Goal: Task Accomplishment & Management: Use online tool/utility

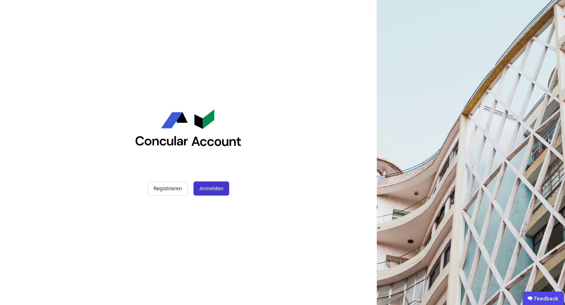
click at [203, 191] on button "Anmelden" at bounding box center [211, 189] width 35 height 14
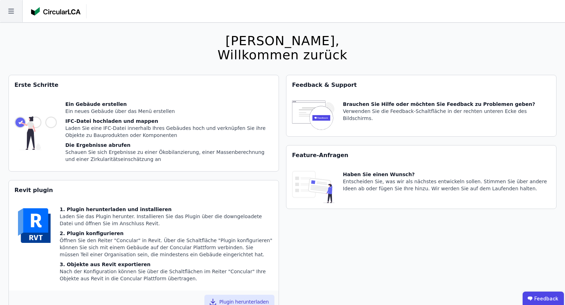
click at [7, 8] on icon at bounding box center [11, 11] width 22 height 22
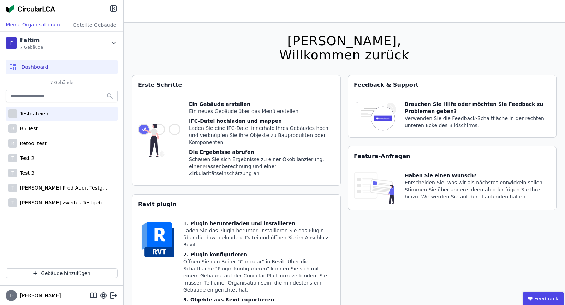
click at [43, 113] on div "Testdateien" at bounding box center [32, 113] width 31 height 7
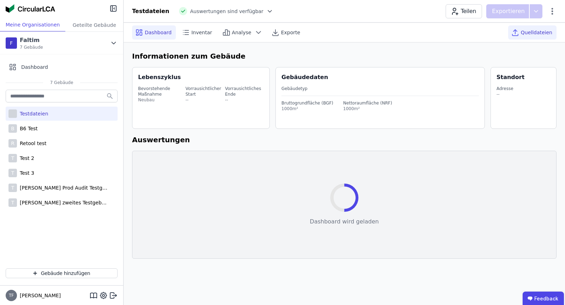
click at [533, 33] on span "Quelldateien" at bounding box center [536, 32] width 31 height 7
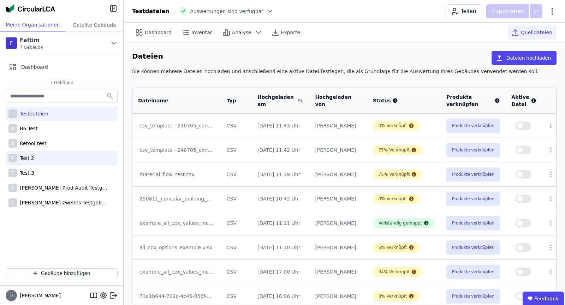
click at [68, 155] on div "T Test 2" at bounding box center [62, 158] width 112 height 14
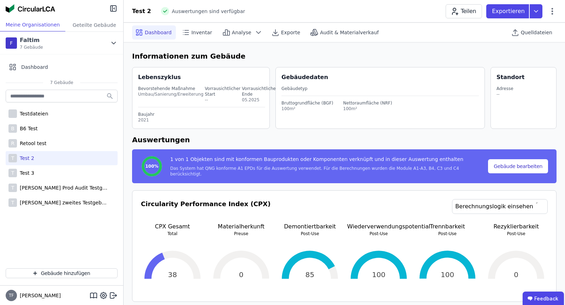
select select "*"
click at [542, 32] on span "Quelldateien" at bounding box center [536, 32] width 31 height 7
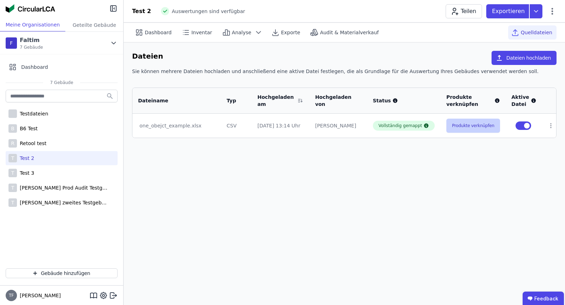
click at [455, 124] on button "Produkte verknüpfen" at bounding box center [474, 126] width 54 height 14
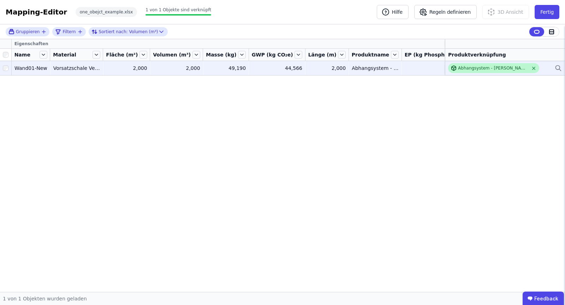
click at [532, 66] on icon at bounding box center [533, 68] width 5 height 5
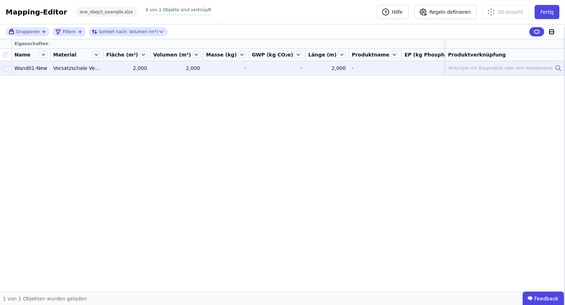
click at [521, 67] on div "Verknüpfe ein Bauprodukt oder eine Komponente" at bounding box center [500, 68] width 105 height 6
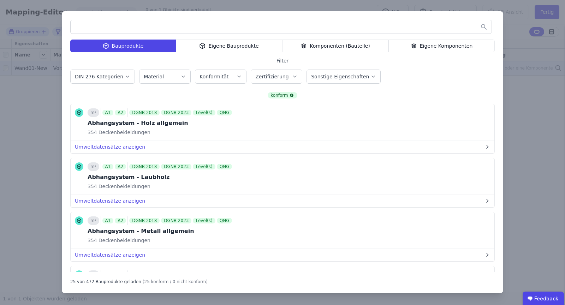
click at [231, 47] on div "Eigene Bauprodukte" at bounding box center [229, 46] width 106 height 13
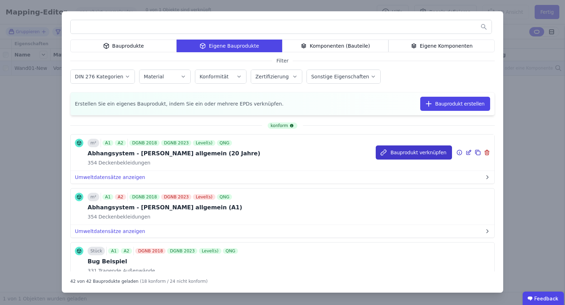
click at [426, 156] on button "Bauprodukt verknüpfen" at bounding box center [414, 153] width 76 height 14
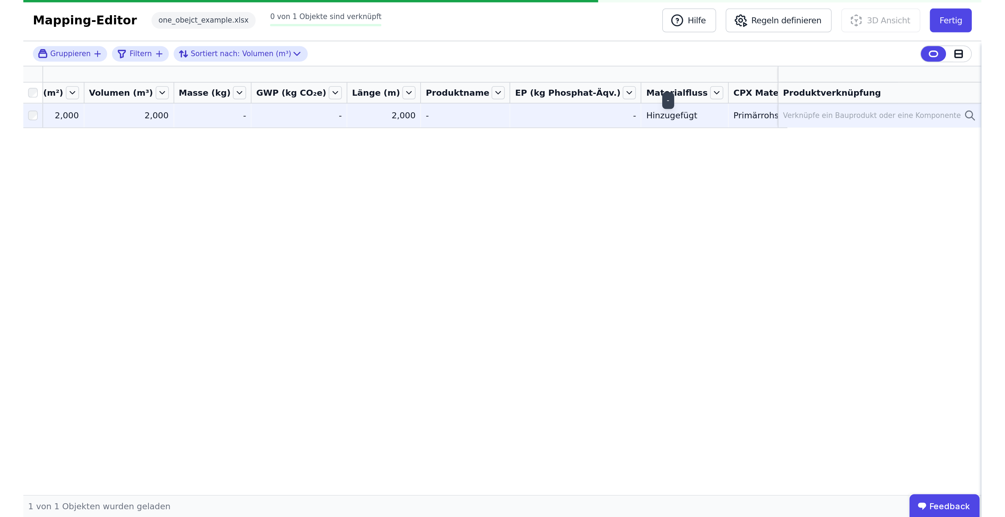
scroll to position [0, 126]
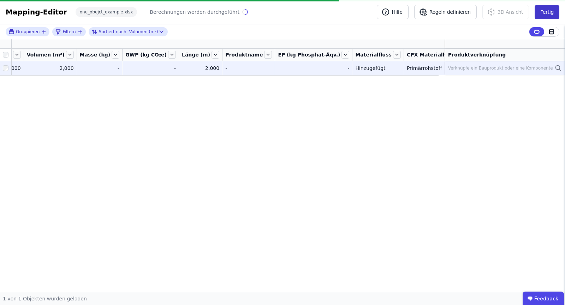
click at [554, 11] on button "Fertig" at bounding box center [547, 12] width 25 height 14
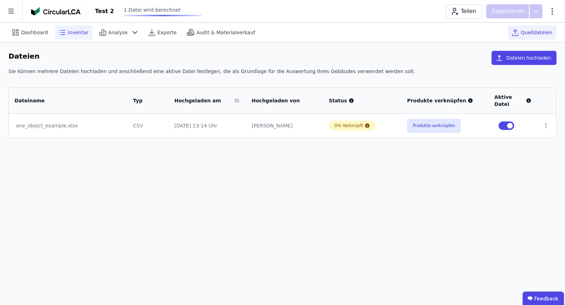
click at [77, 36] on div "Inventar" at bounding box center [74, 32] width 38 height 14
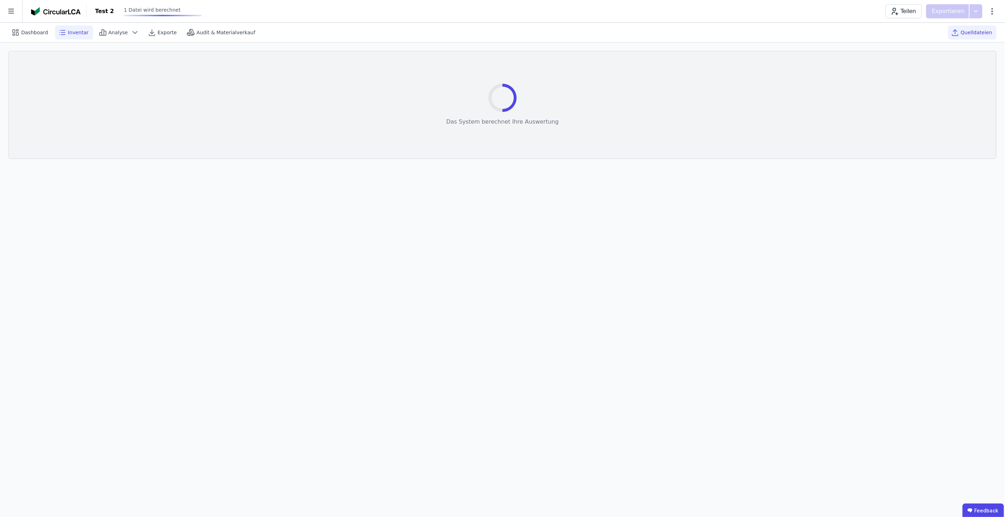
click at [565, 27] on div "Quelldateien" at bounding box center [972, 32] width 48 height 14
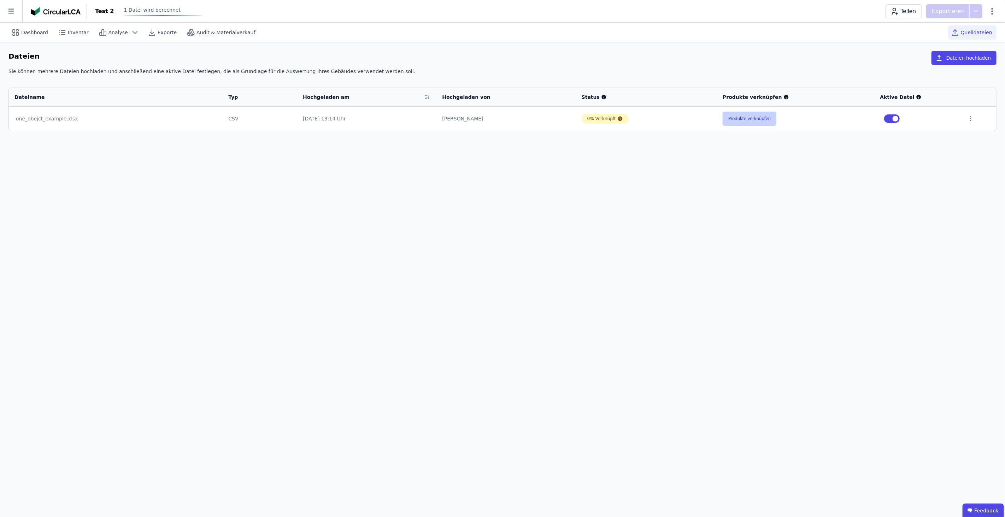
click at [759, 122] on button "Produkte verknüpfen" at bounding box center [749, 119] width 54 height 14
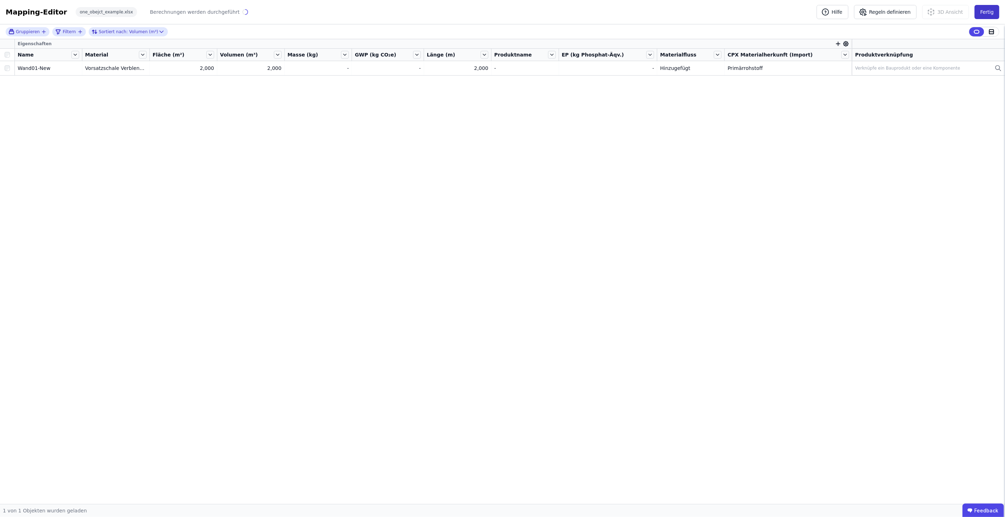
click at [990, 12] on button "Fertig" at bounding box center [986, 12] width 25 height 14
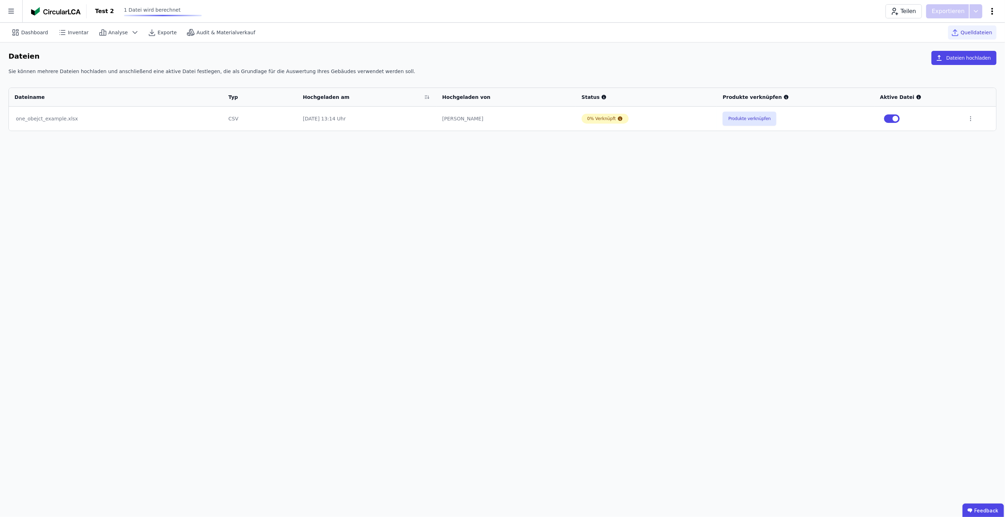
click at [989, 10] on icon at bounding box center [992, 11] width 8 height 8
click at [15, 6] on icon at bounding box center [11, 11] width 22 height 22
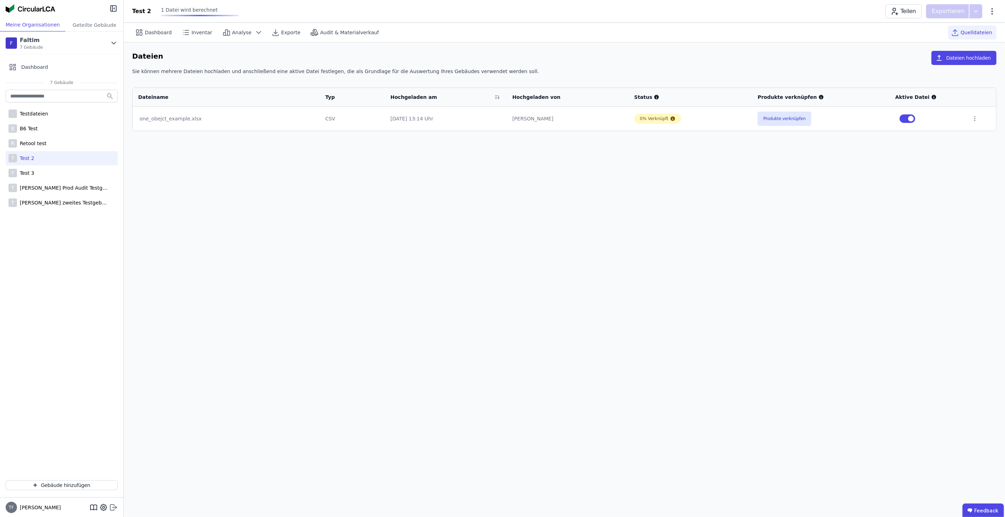
click at [113, 505] on icon at bounding box center [112, 508] width 4 height 6
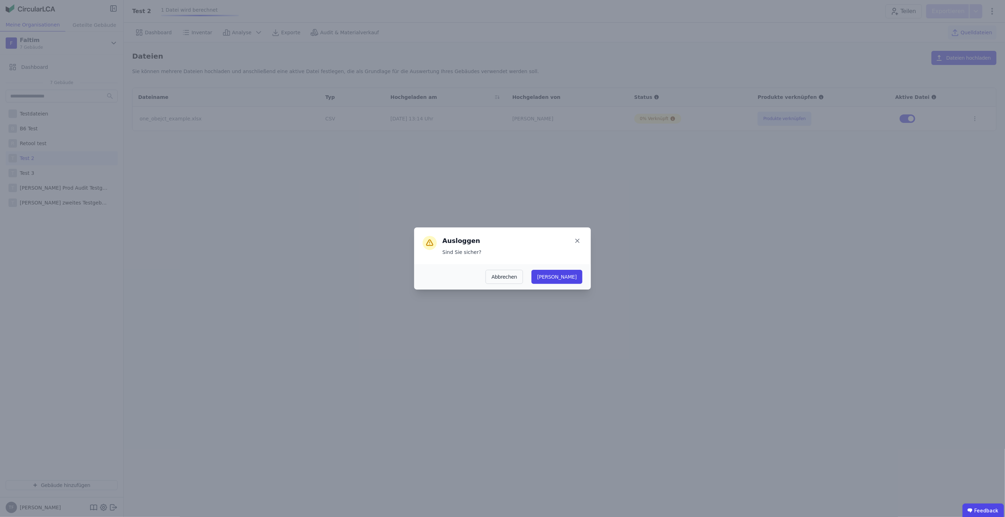
click at [578, 278] on button "Ja" at bounding box center [556, 277] width 51 height 14
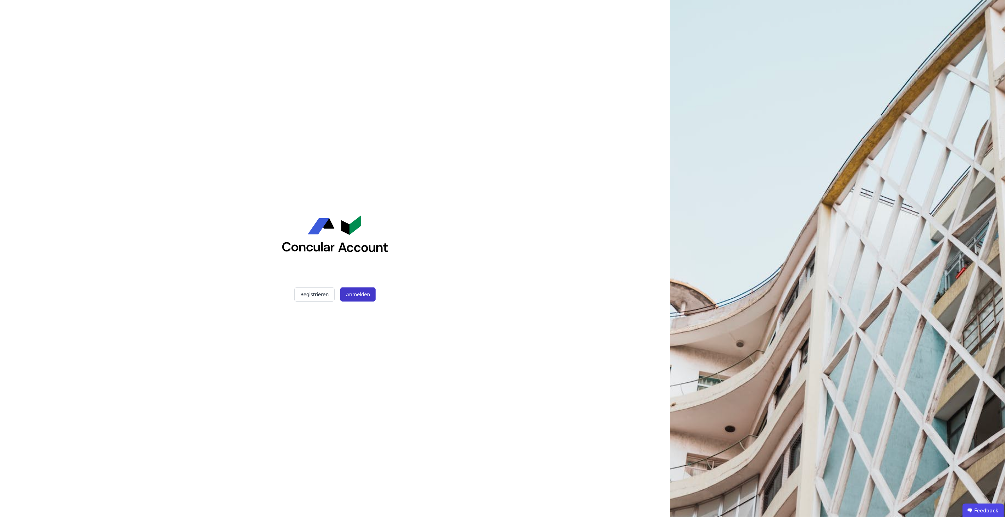
click at [364, 292] on button "Anmelden" at bounding box center [357, 295] width 35 height 14
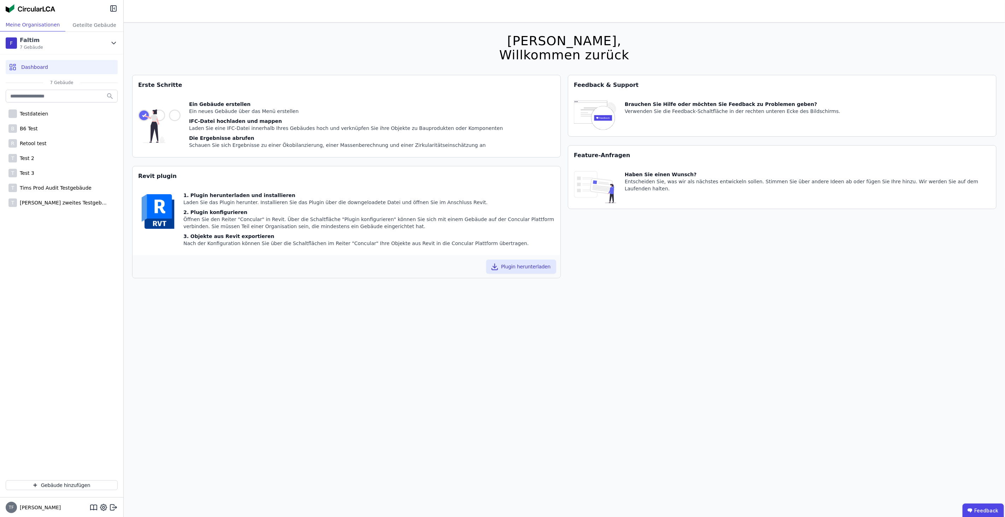
scroll to position [1, 0]
click at [116, 509] on icon at bounding box center [113, 507] width 8 height 8
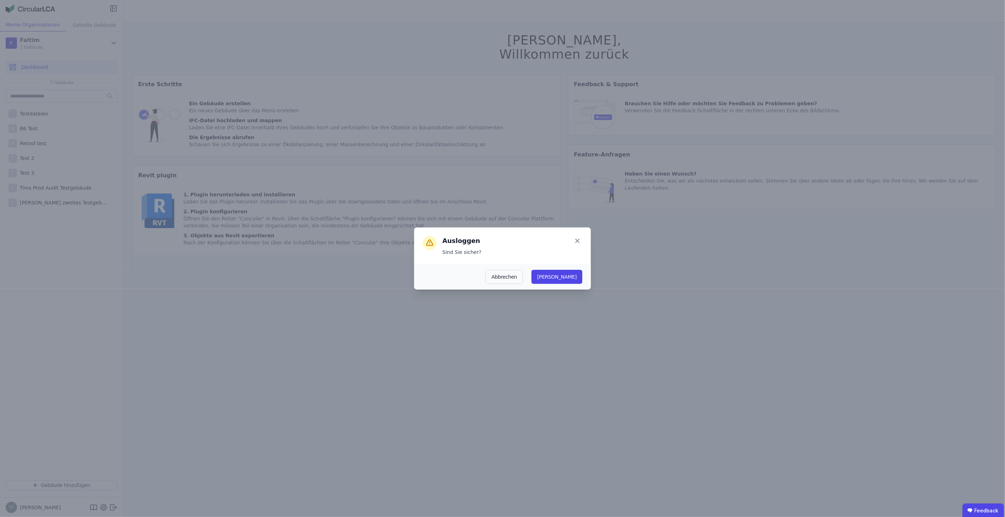
click at [575, 276] on button "[PERSON_NAME]" at bounding box center [556, 277] width 51 height 14
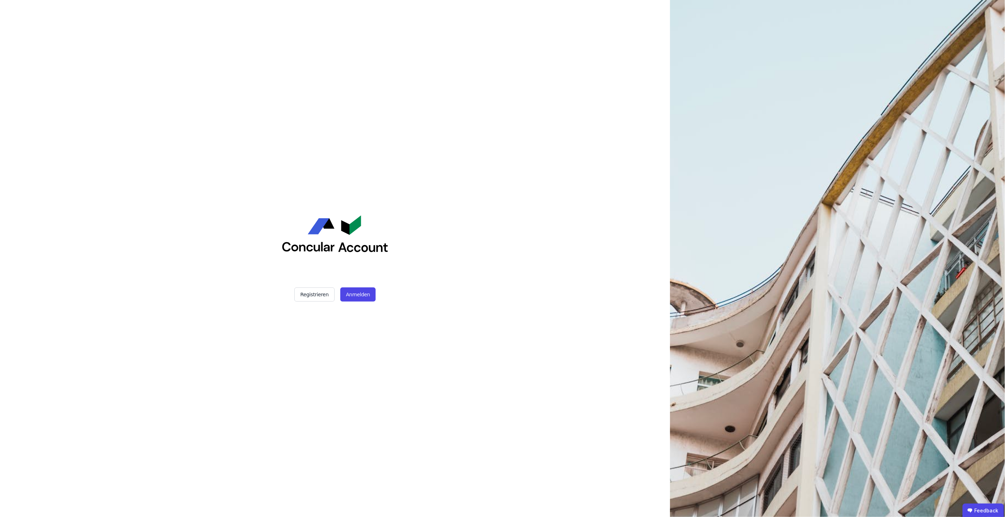
click at [348, 285] on div "Registrieren Anmelden" at bounding box center [335, 258] width 177 height 517
click at [349, 289] on button "Anmelden" at bounding box center [357, 295] width 35 height 14
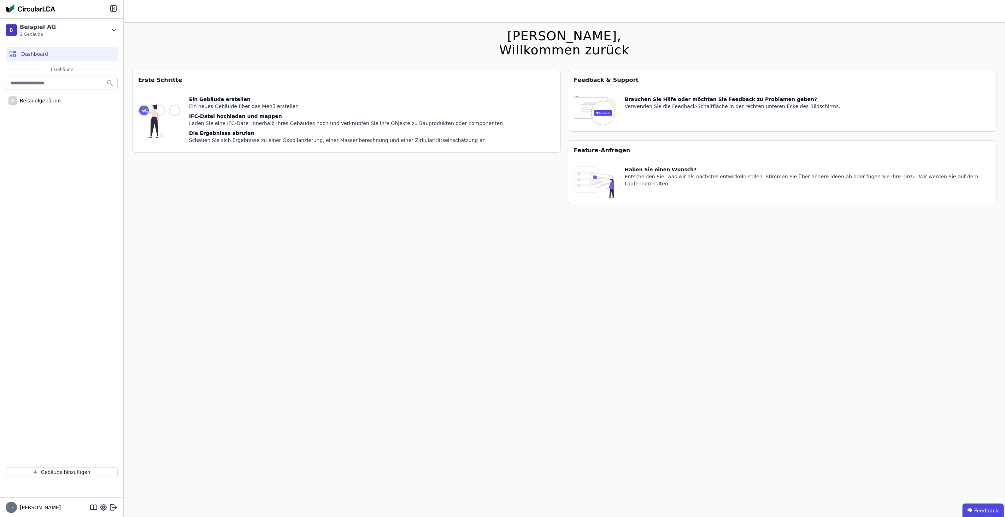
scroll to position [8, 0]
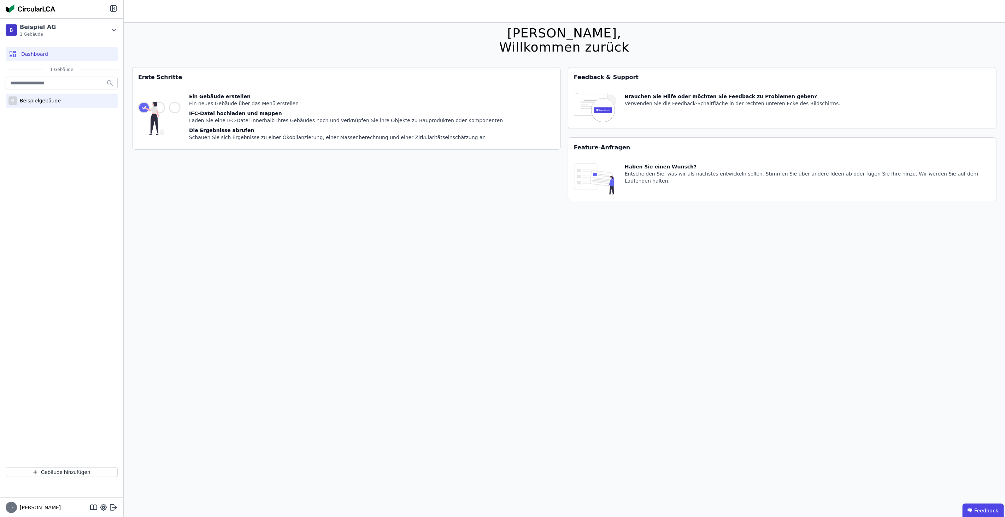
click at [63, 98] on div "B Beispielgebäude" at bounding box center [62, 101] width 112 height 14
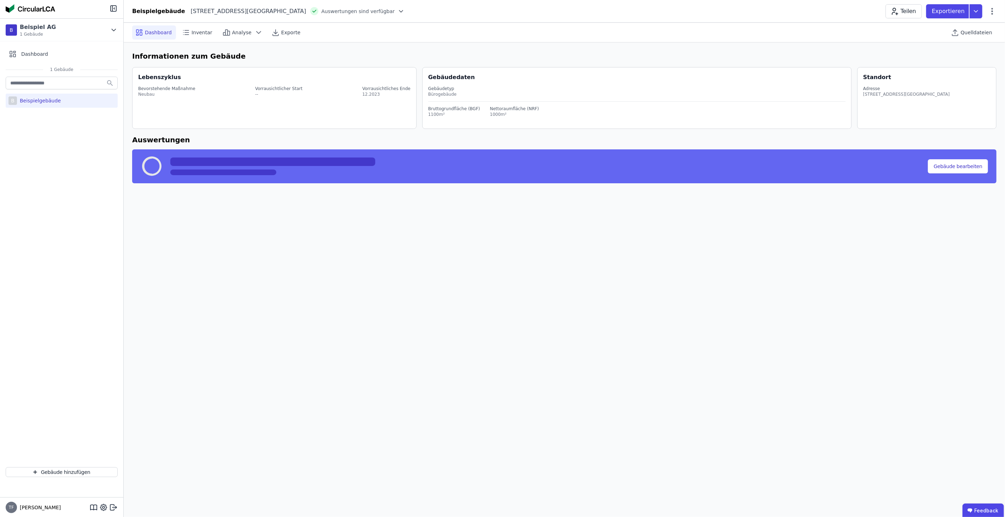
select select "*"
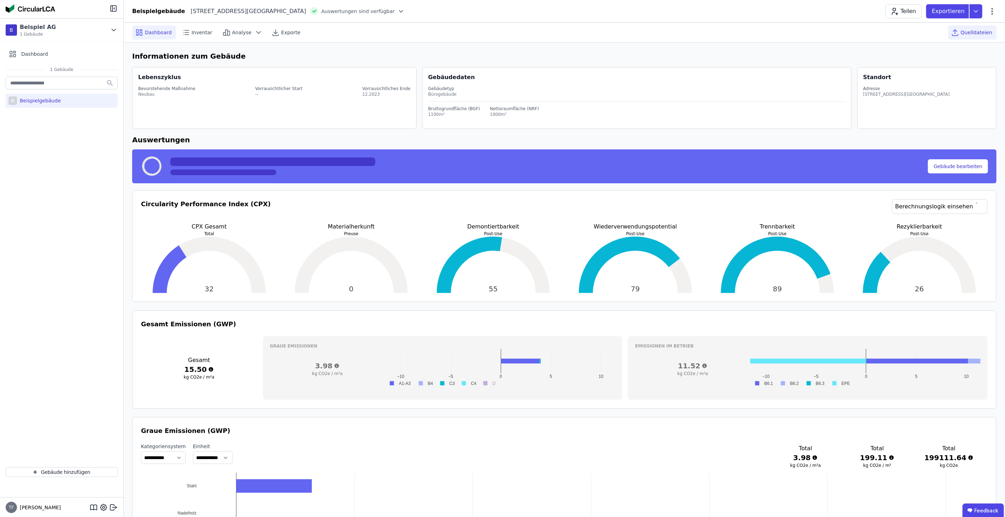
click at [976, 30] on span "Quelldateien" at bounding box center [975, 32] width 31 height 7
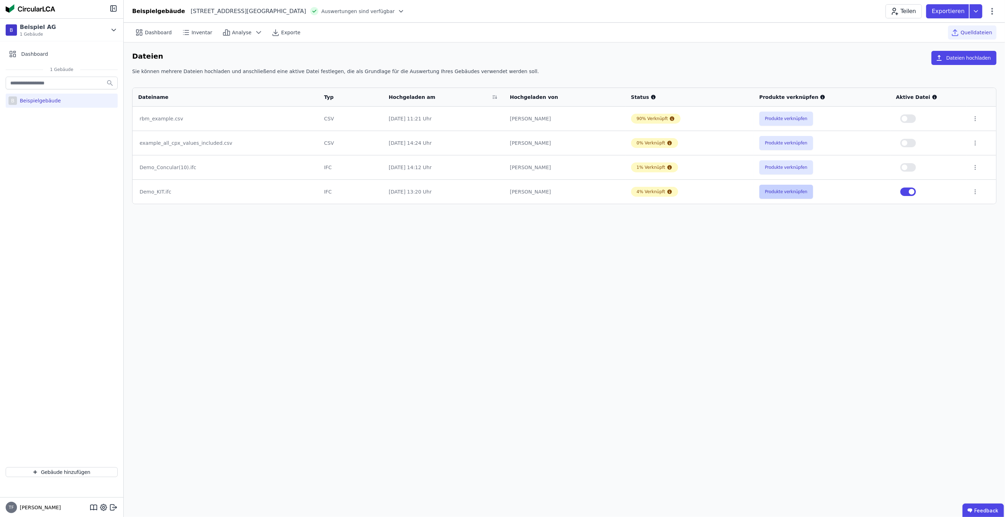
click at [771, 193] on button "Produkte verknüpfen" at bounding box center [786, 192] width 54 height 14
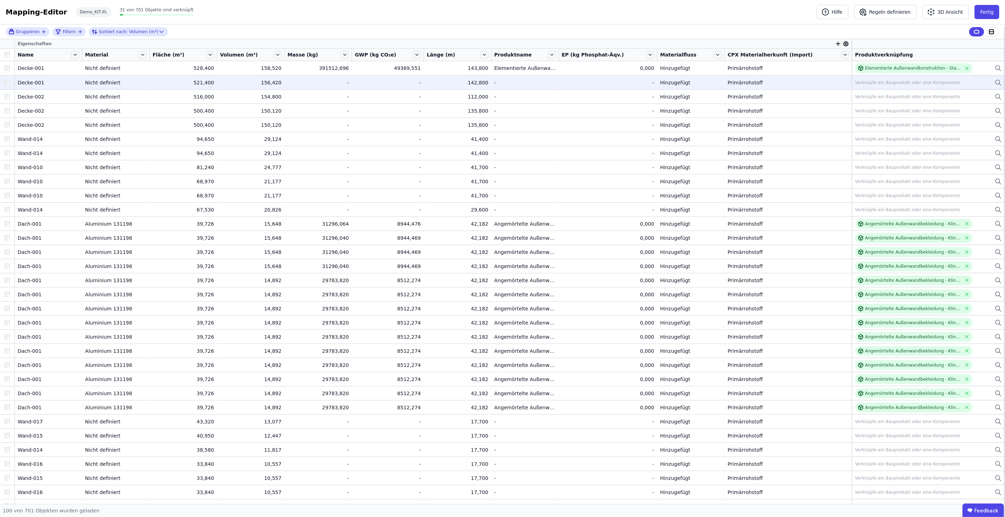
click at [862, 82] on div "Verknüpfe ein Bauprodukt oder eine Komponente" at bounding box center [907, 83] width 105 height 6
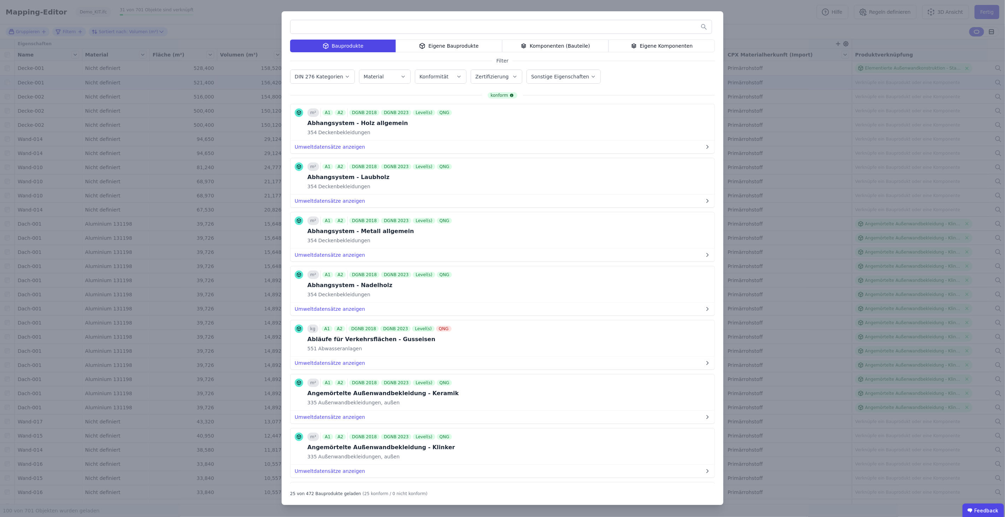
click at [549, 46] on div "Komponenten (Bauteile)" at bounding box center [555, 46] width 106 height 13
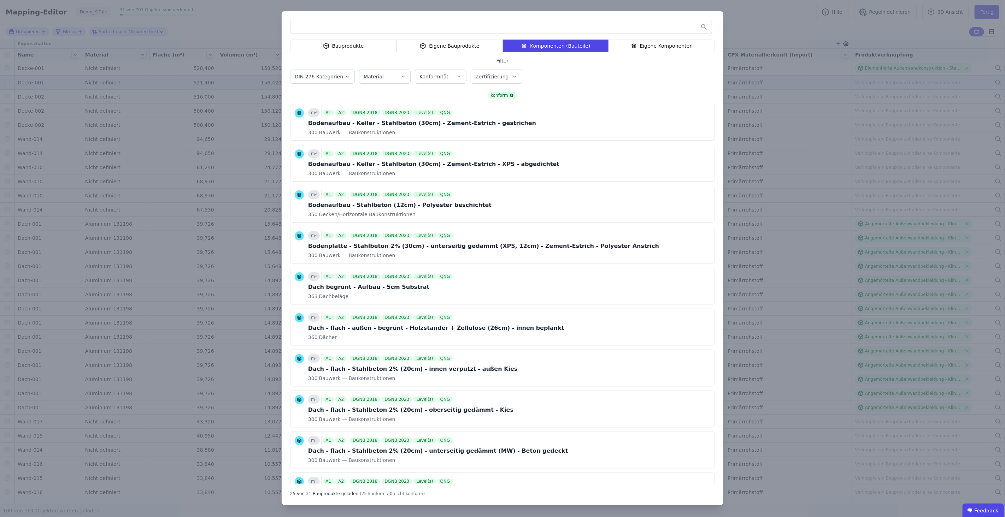
click at [627, 40] on div "Eigene Komponenten" at bounding box center [661, 46] width 106 height 13
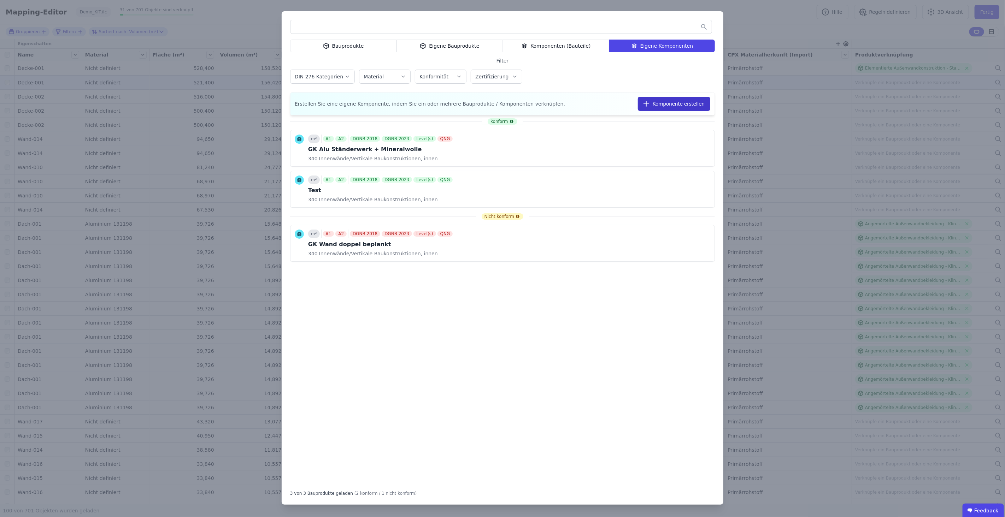
click at [660, 101] on button "Komponente erstellen" at bounding box center [674, 104] width 72 height 14
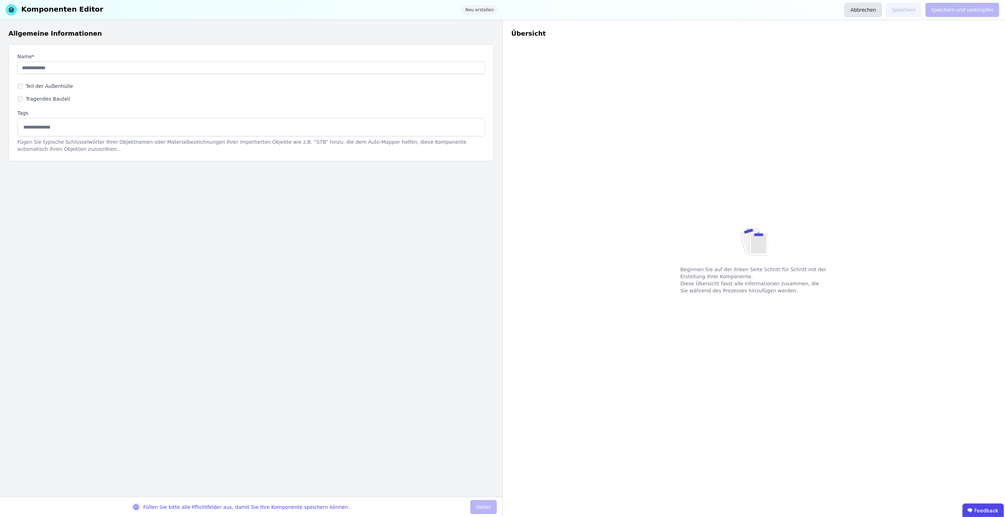
click at [873, 11] on button "Abbrechen" at bounding box center [862, 10] width 37 height 14
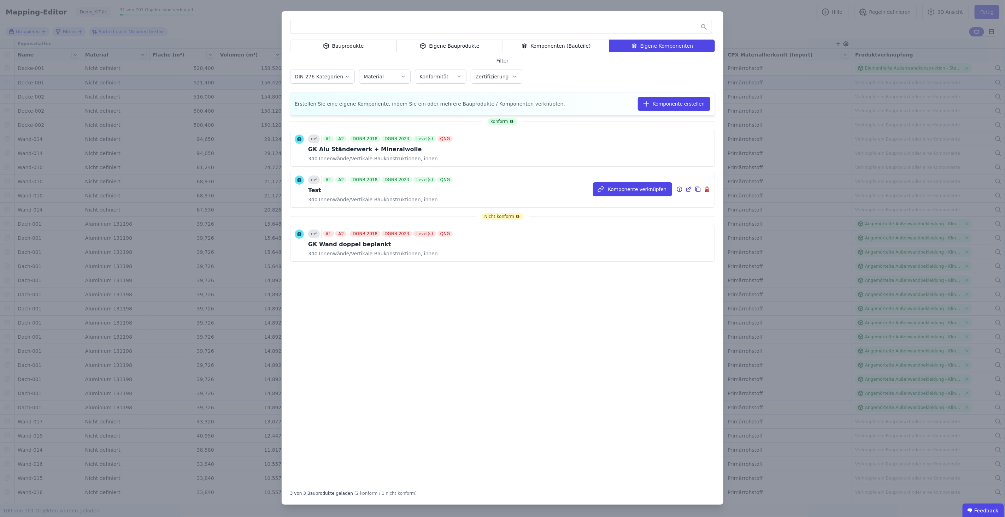
click at [707, 188] on icon at bounding box center [707, 188] width 4 height 0
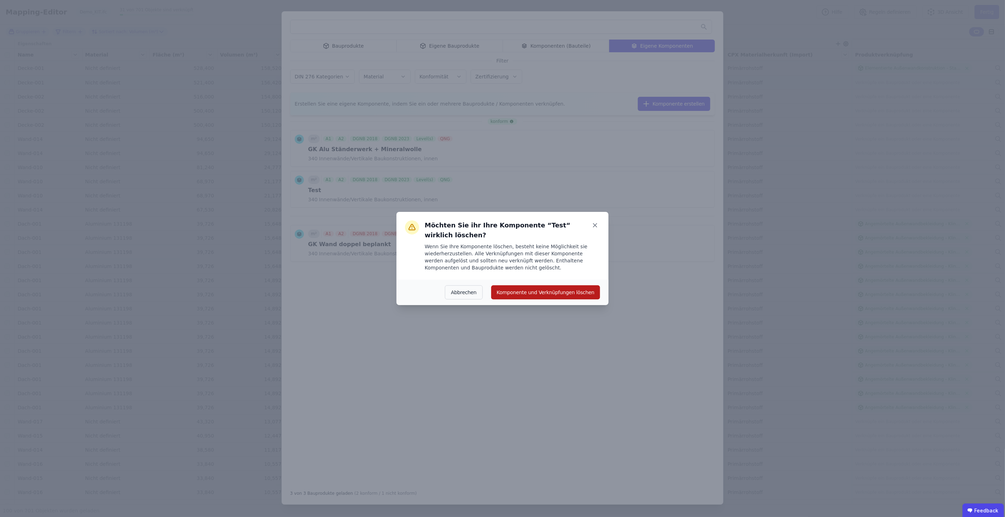
click at [570, 295] on button "Komponente und Verknüpfungen löschen" at bounding box center [545, 292] width 109 height 14
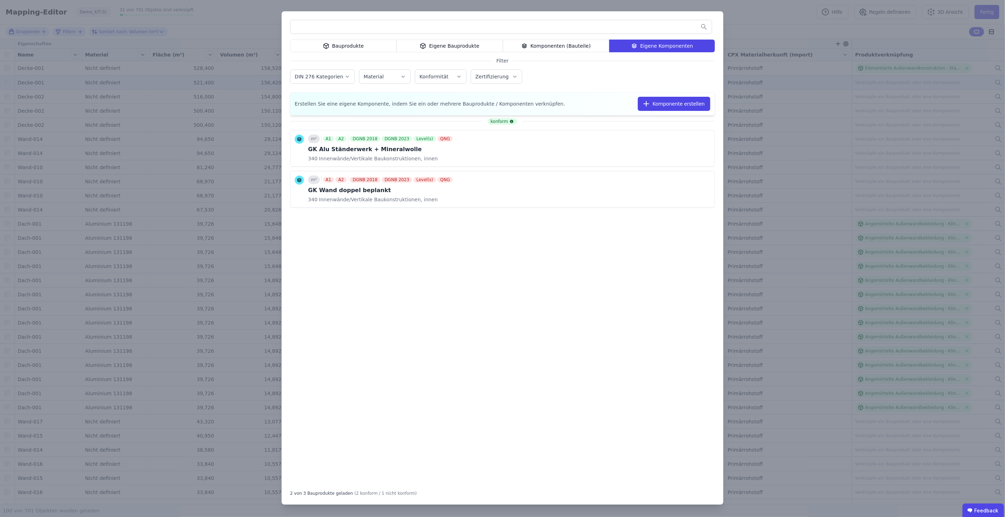
click at [777, 39] on div "Bauprodukte Eigene Bauprodukte Komponenten (Bauteile) Eigene Komponenten Filter…" at bounding box center [502, 258] width 1005 height 517
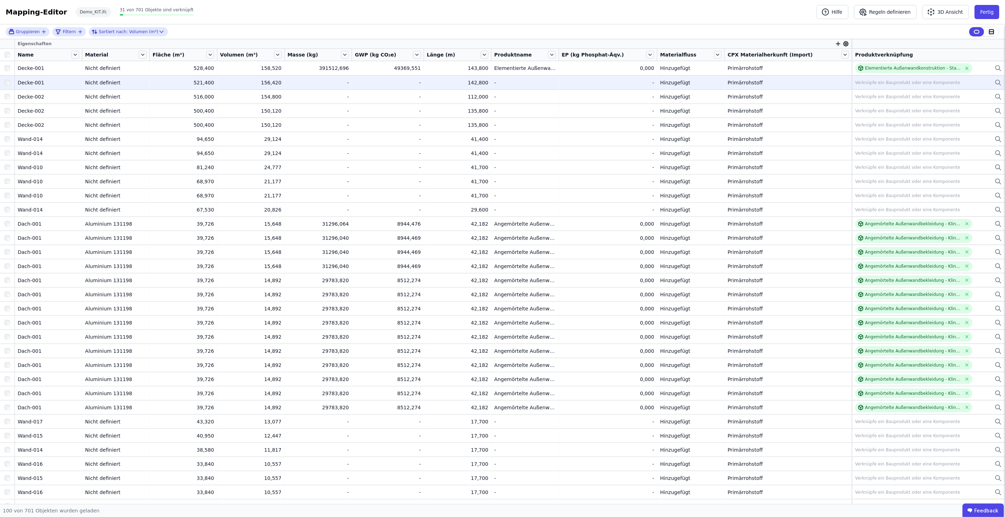
scroll to position [1, 0]
click at [874, 83] on div "Verknüpfe ein Bauprodukt oder eine Komponente" at bounding box center [907, 82] width 105 height 6
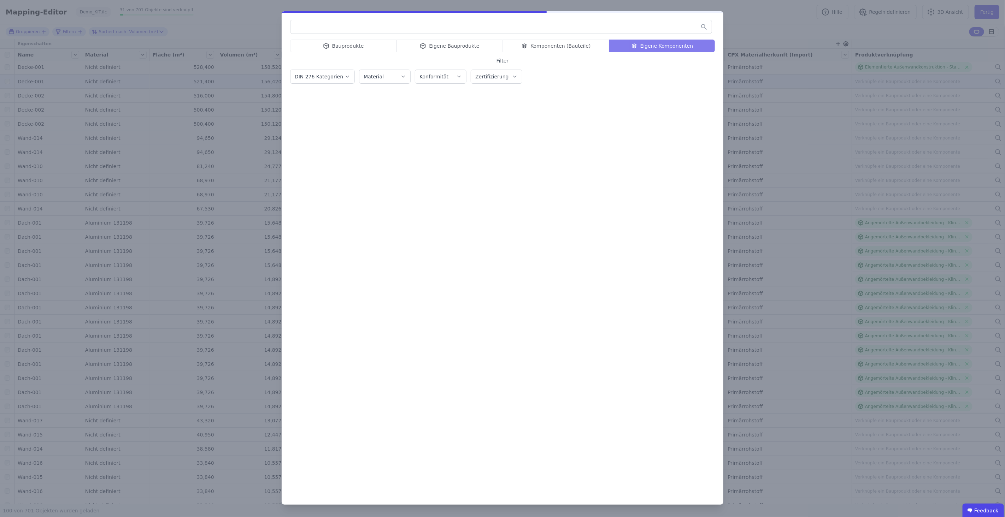
scroll to position [0, 0]
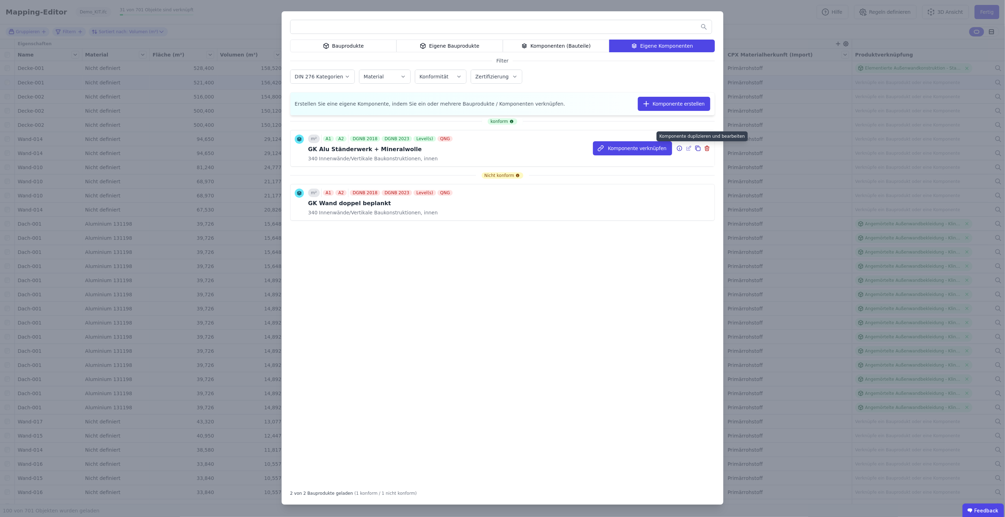
click at [699, 147] on icon at bounding box center [698, 149] width 4 height 4
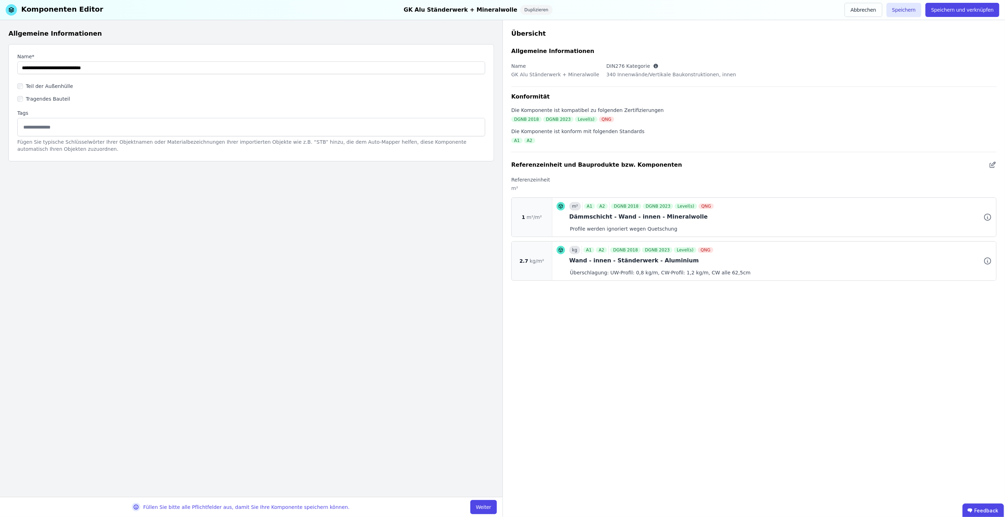
click at [488, 504] on button "Weiter" at bounding box center [483, 507] width 26 height 14
